Goal: Browse casually

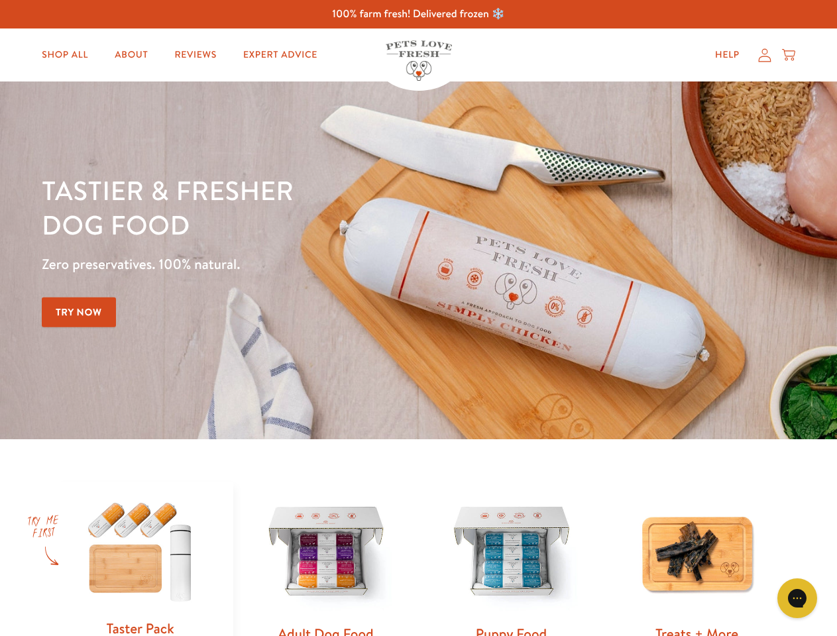
click at [418, 318] on div "Tastier & fresher dog food Zero preservatives. 100% natural. Try Now" at bounding box center [293, 260] width 502 height 175
click at [797, 598] on icon "Gorgias live chat" at bounding box center [796, 598] width 13 height 13
